Goal: Task Accomplishment & Management: Use online tool/utility

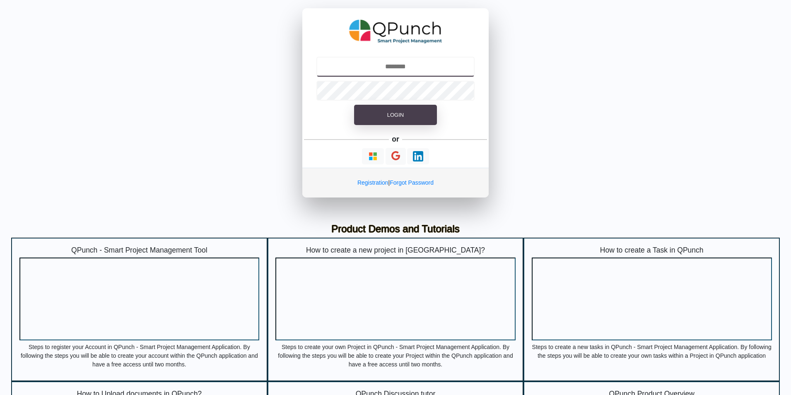
type input "**********"
click at [390, 116] on span "Login" at bounding box center [395, 115] width 17 height 6
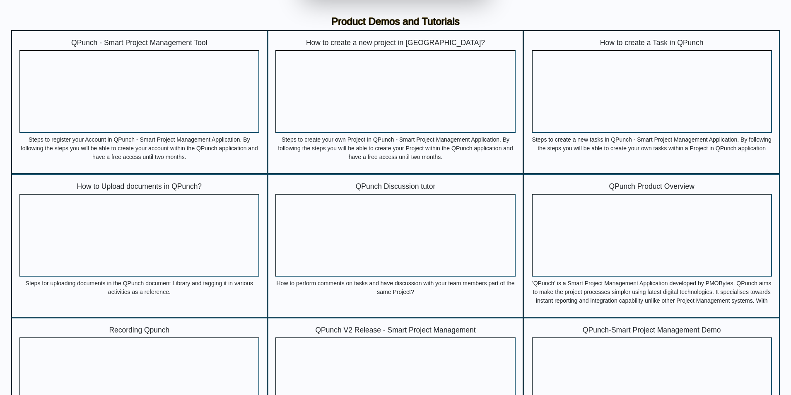
scroll to position [197, 0]
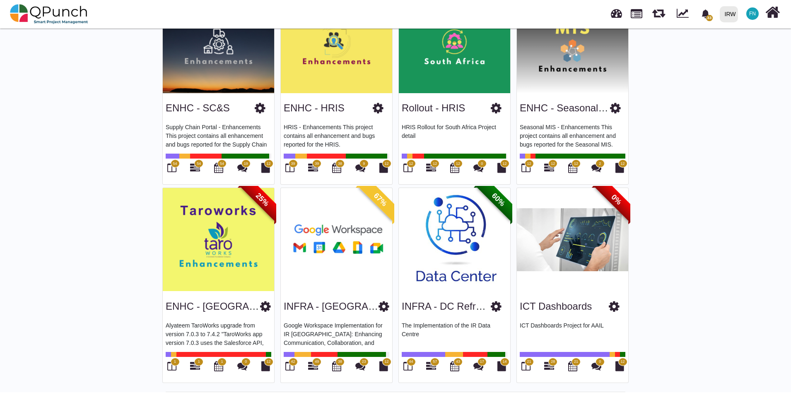
scroll to position [296, 0]
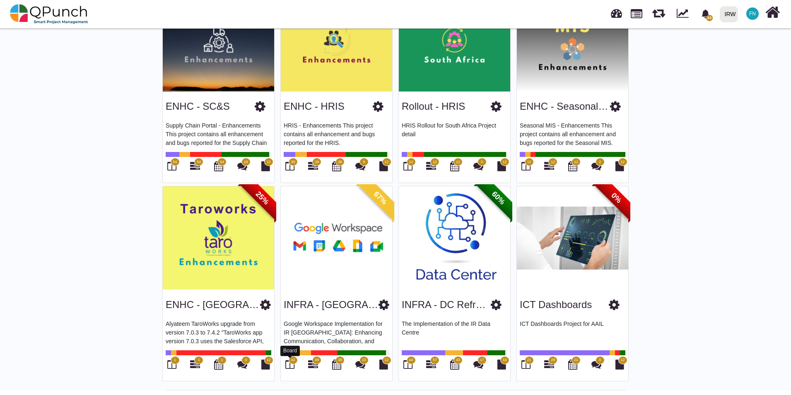
click at [286, 362] on icon at bounding box center [289, 364] width 9 height 10
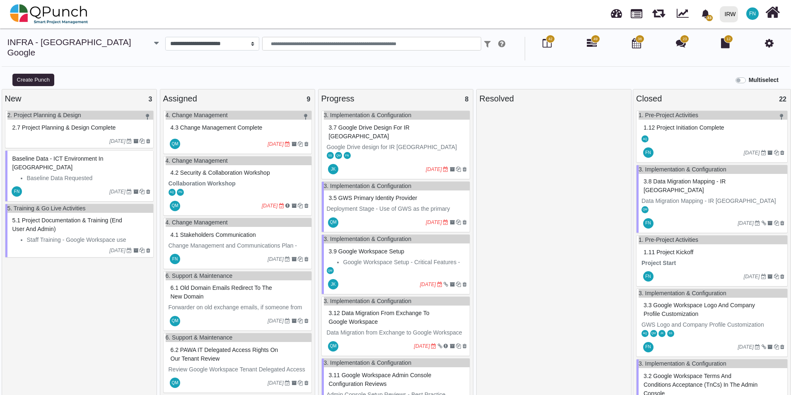
click at [396, 195] on span "3.5 GWS Primary Identity provider" at bounding box center [373, 198] width 89 height 7
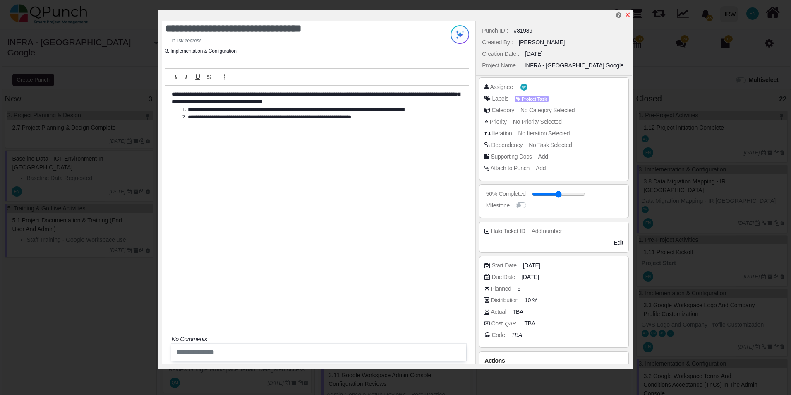
click at [628, 15] on icon "x" at bounding box center [627, 15] width 5 height 5
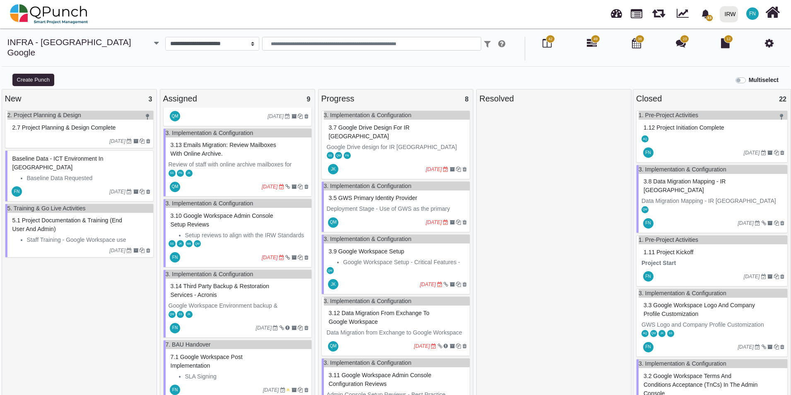
scroll to position [18, 0]
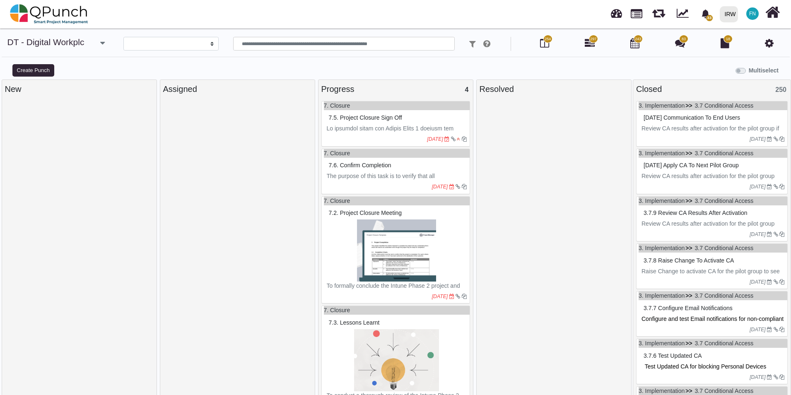
select select
